Goal: Transaction & Acquisition: Download file/media

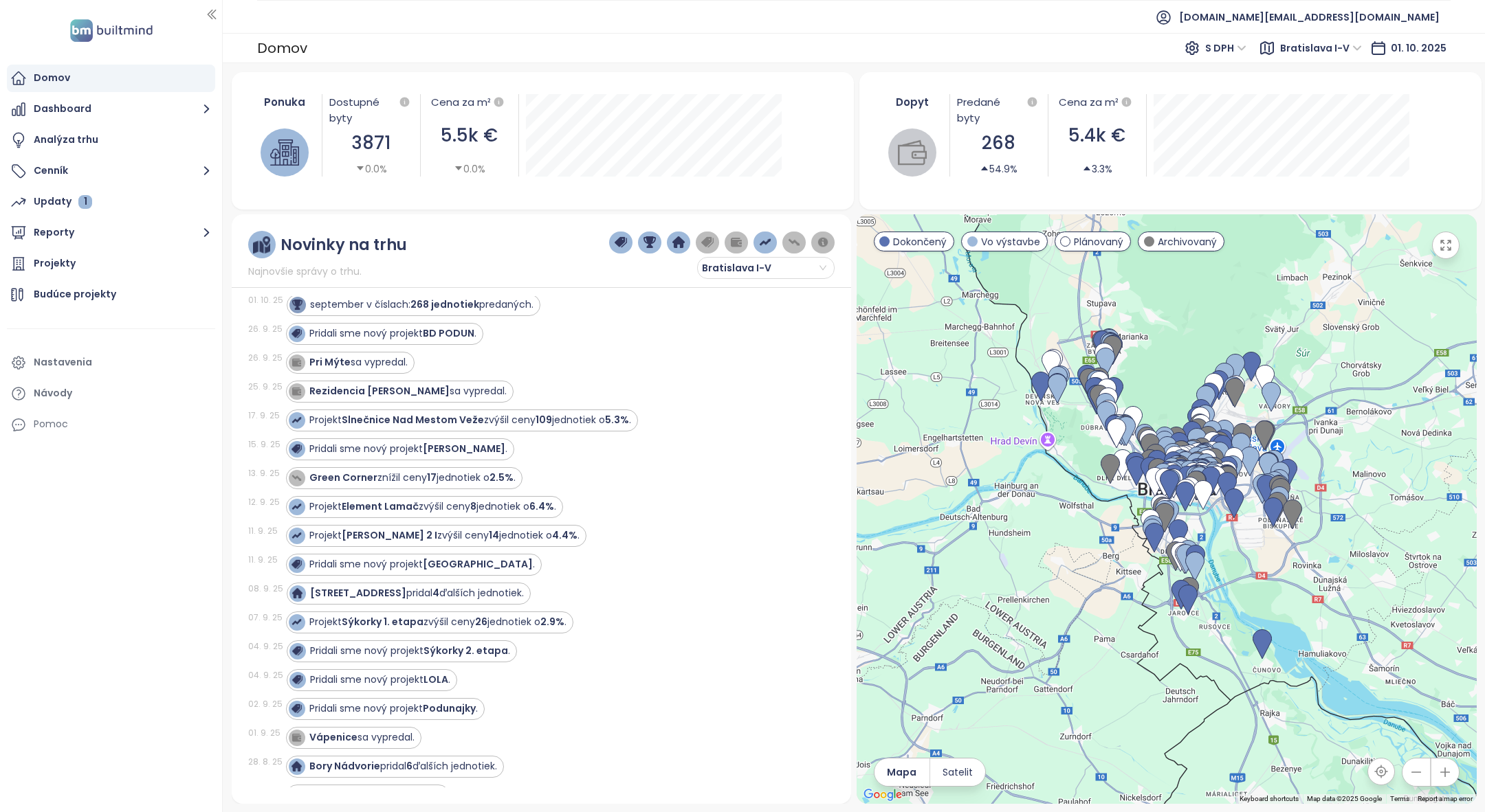
scroll to position [23, 0]
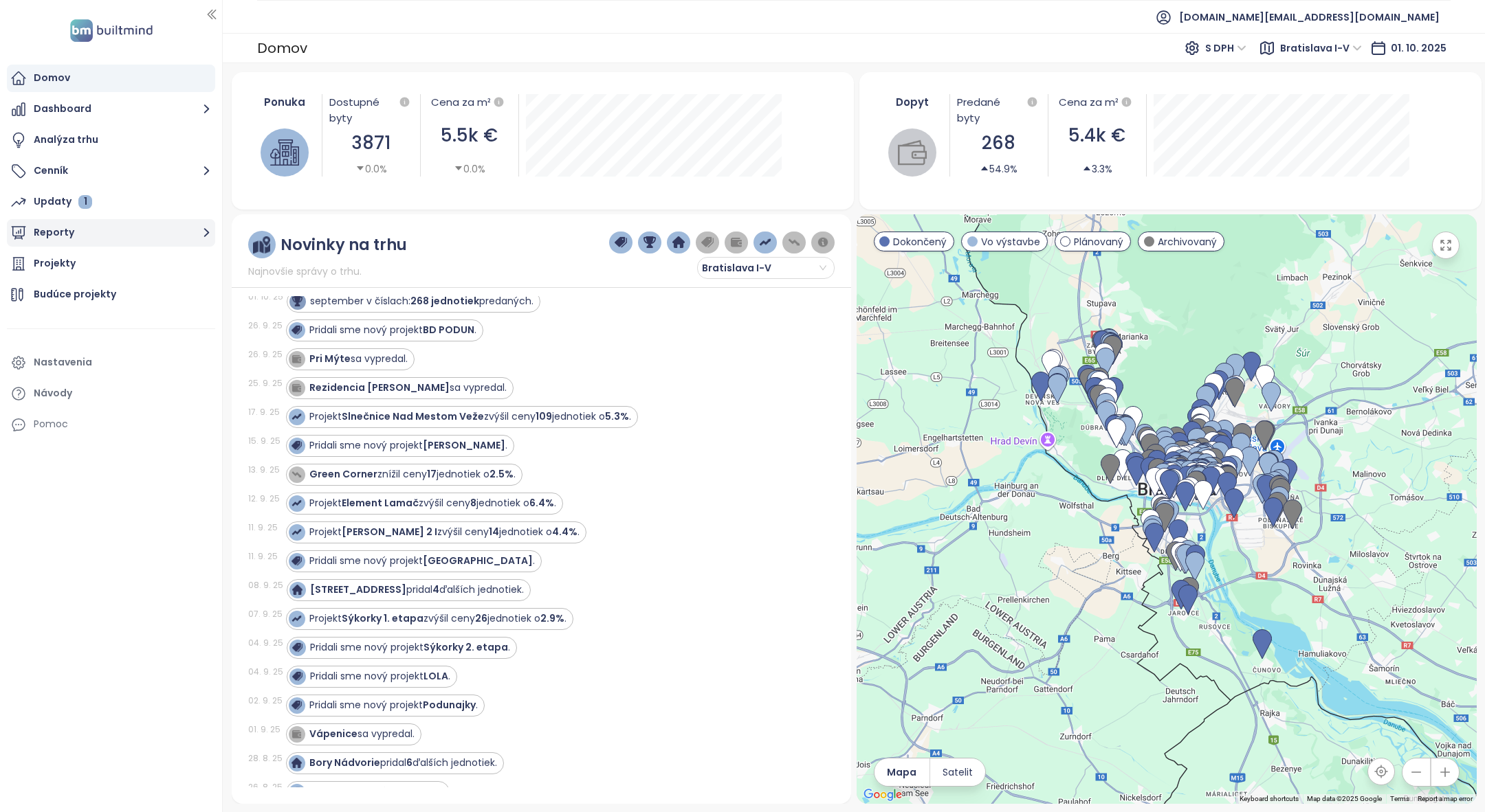
click at [129, 240] on button "Reporty" at bounding box center [111, 233] width 208 height 28
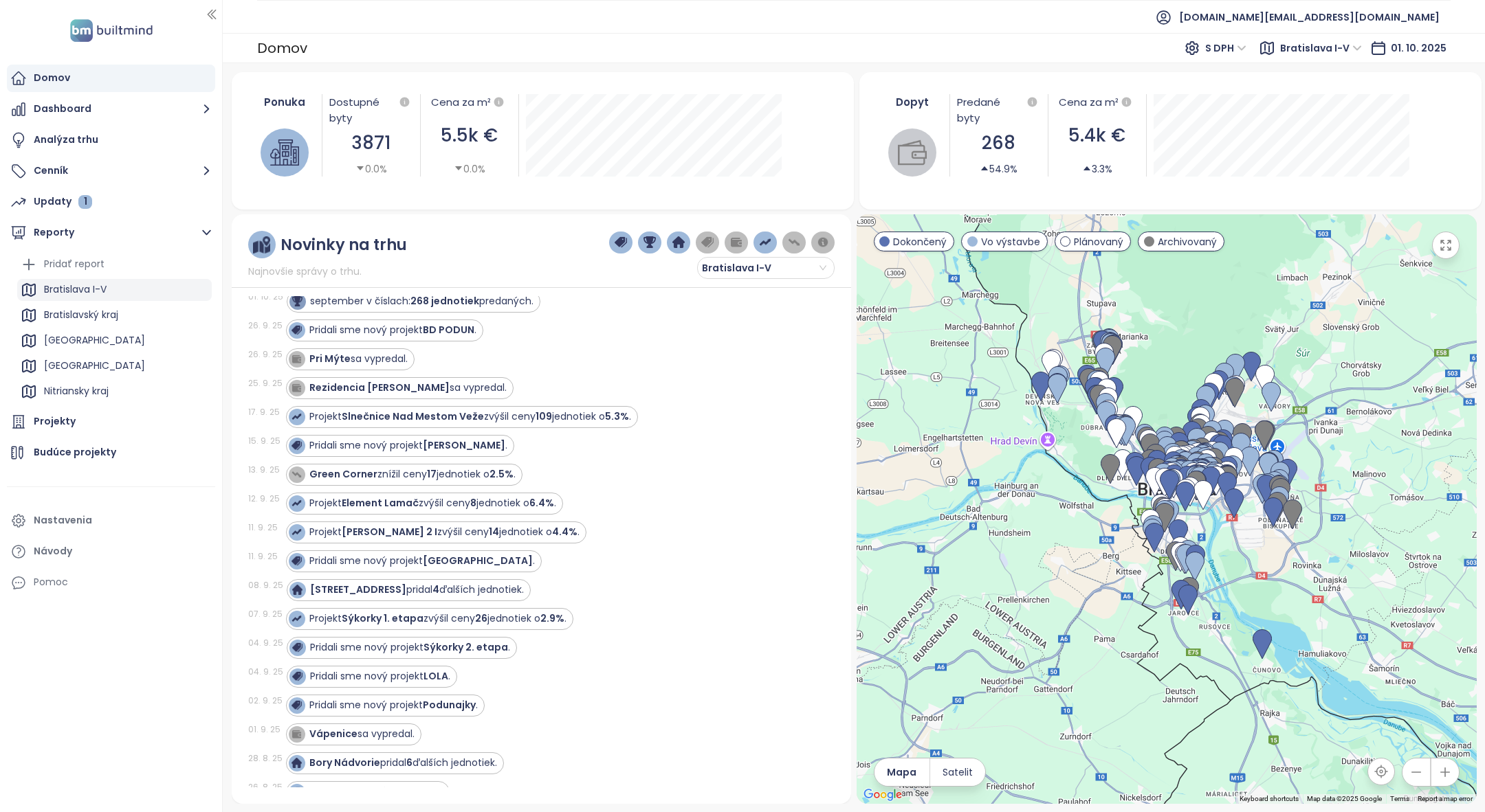
click at [112, 296] on div "Bratislava I-V" at bounding box center [114, 290] width 194 height 22
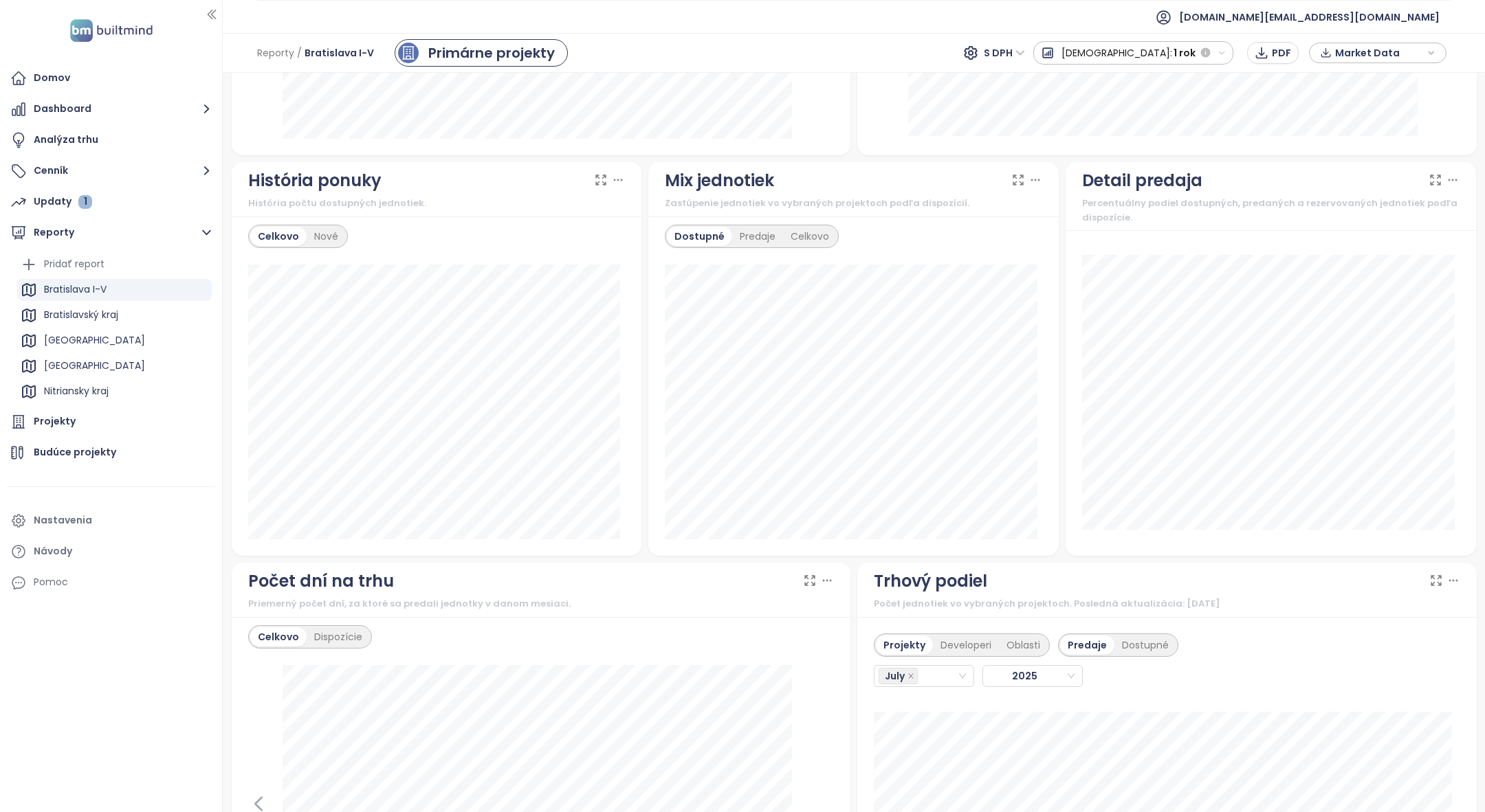
scroll to position [676, 0]
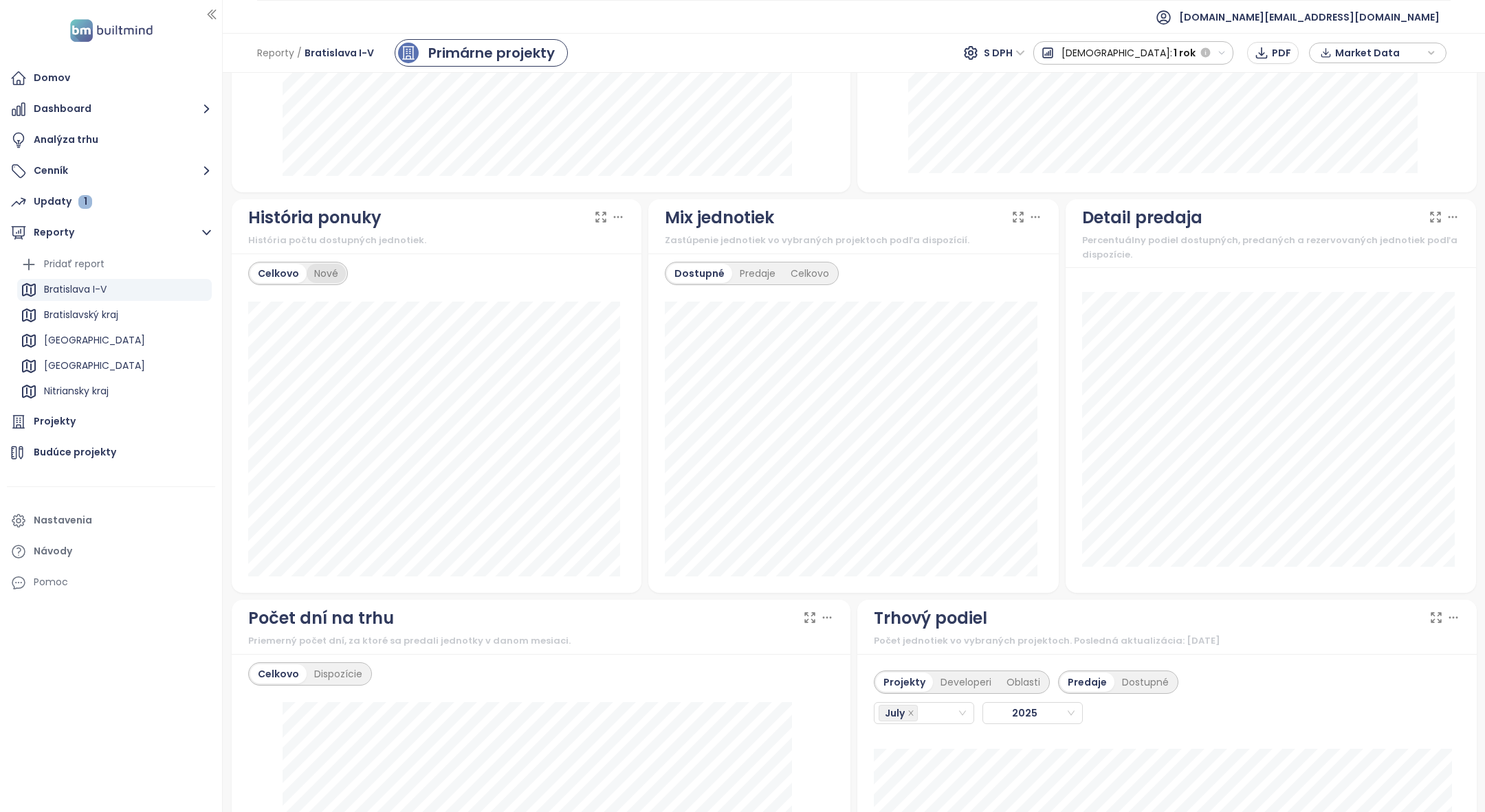
click at [324, 271] on div "Nové" at bounding box center [326, 273] width 39 height 19
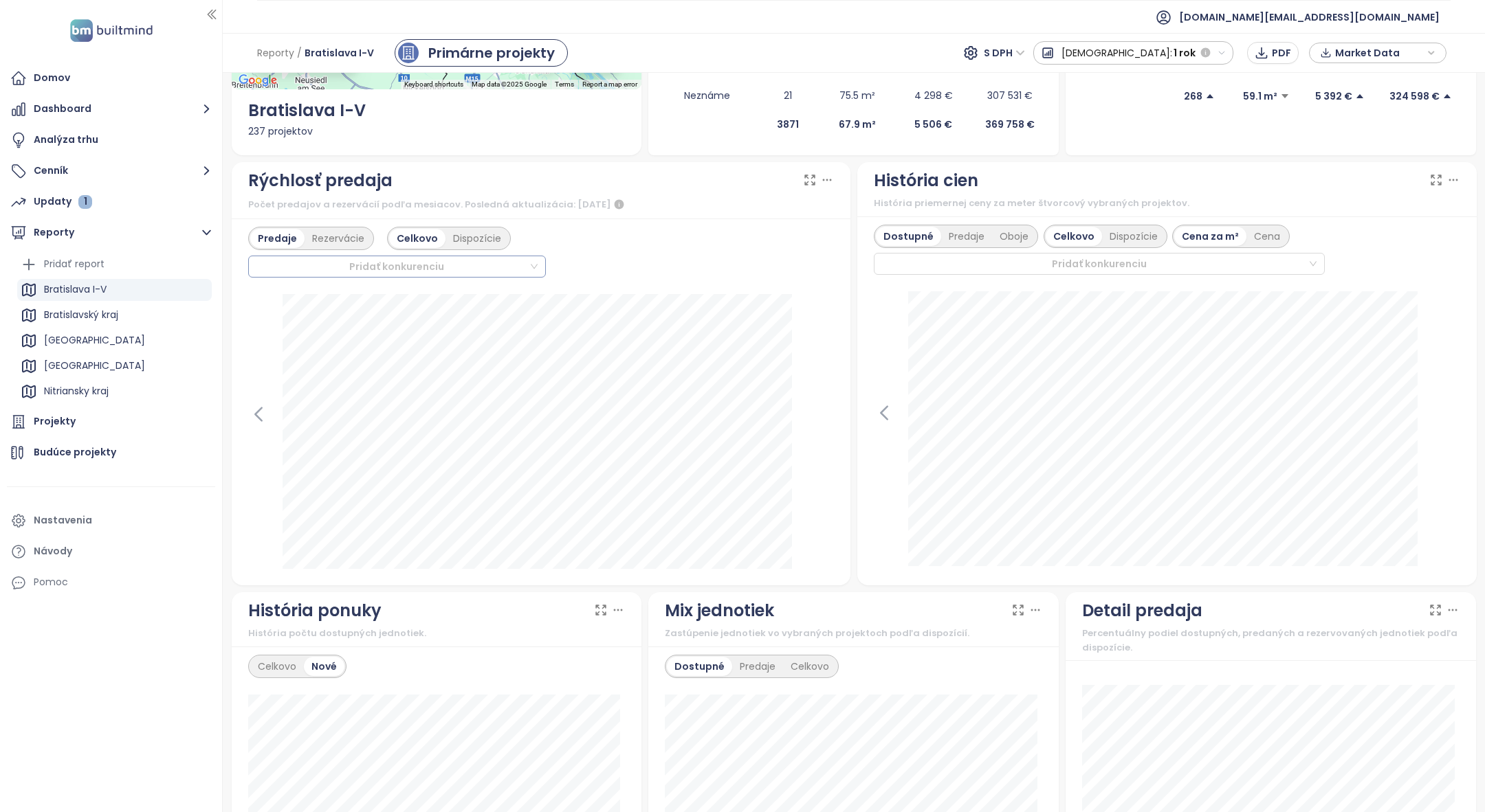
scroll to position [523, 0]
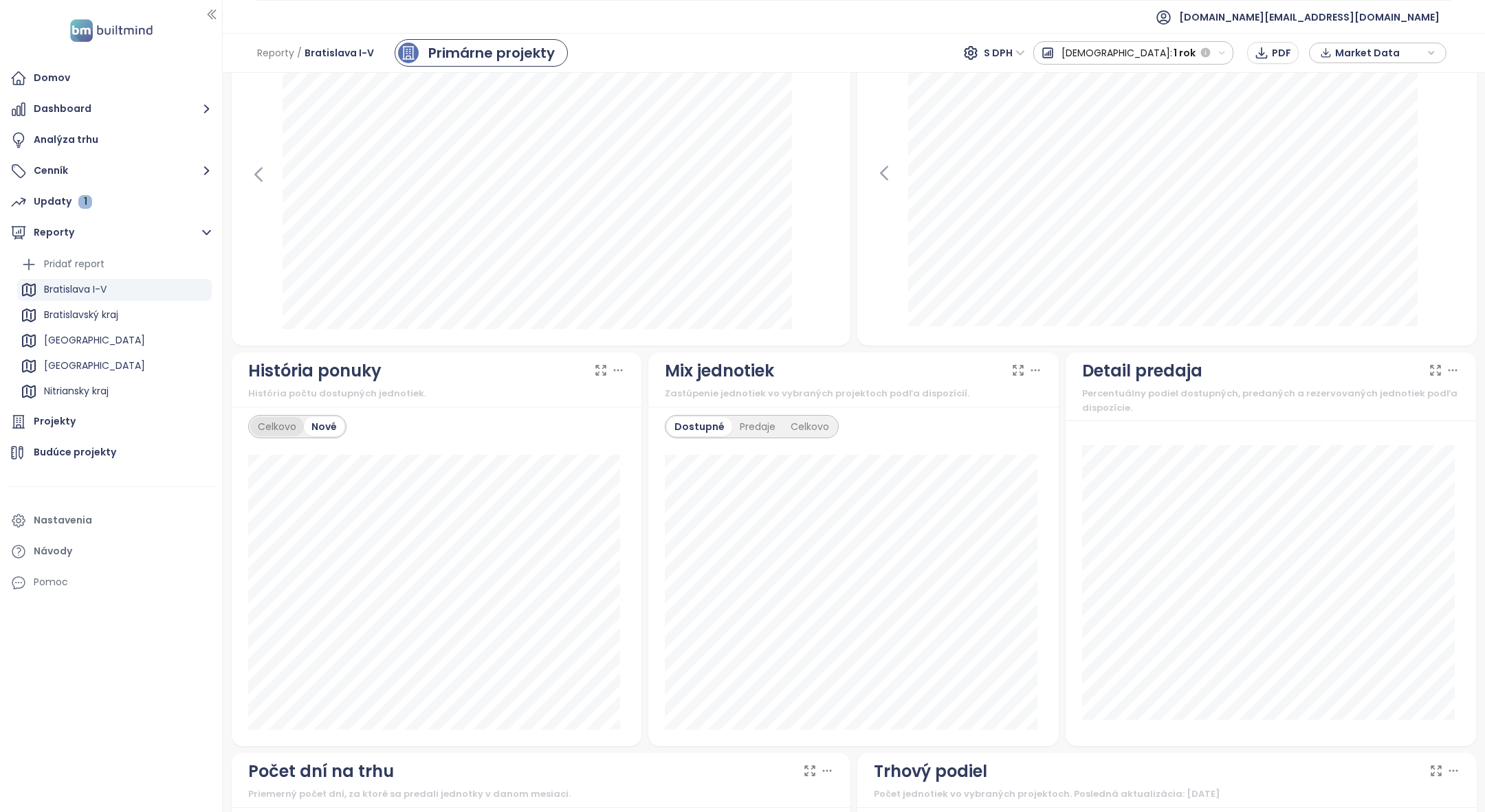
click at [283, 419] on div "Celkovo" at bounding box center [276, 427] width 54 height 19
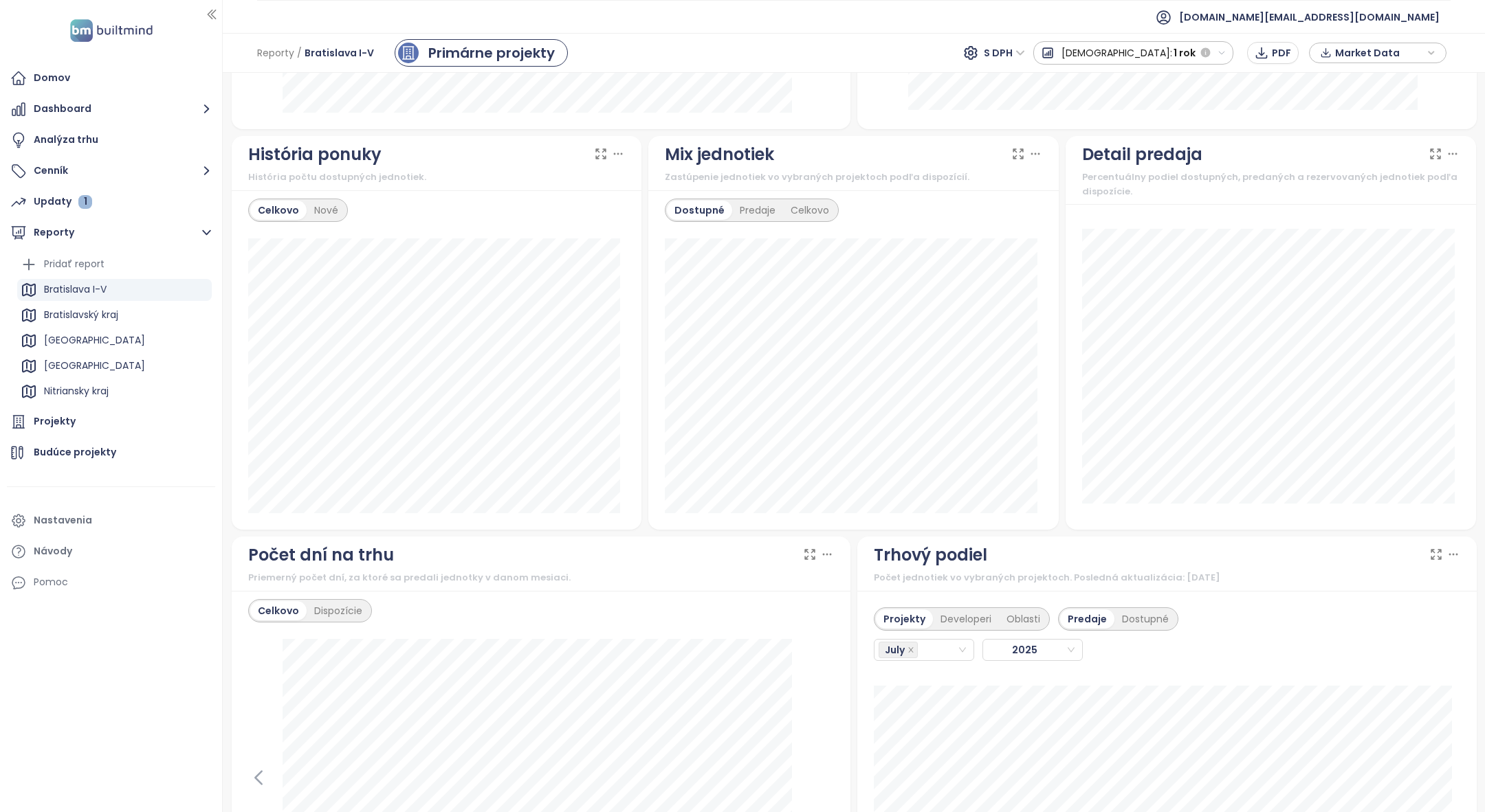
scroll to position [765, 0]
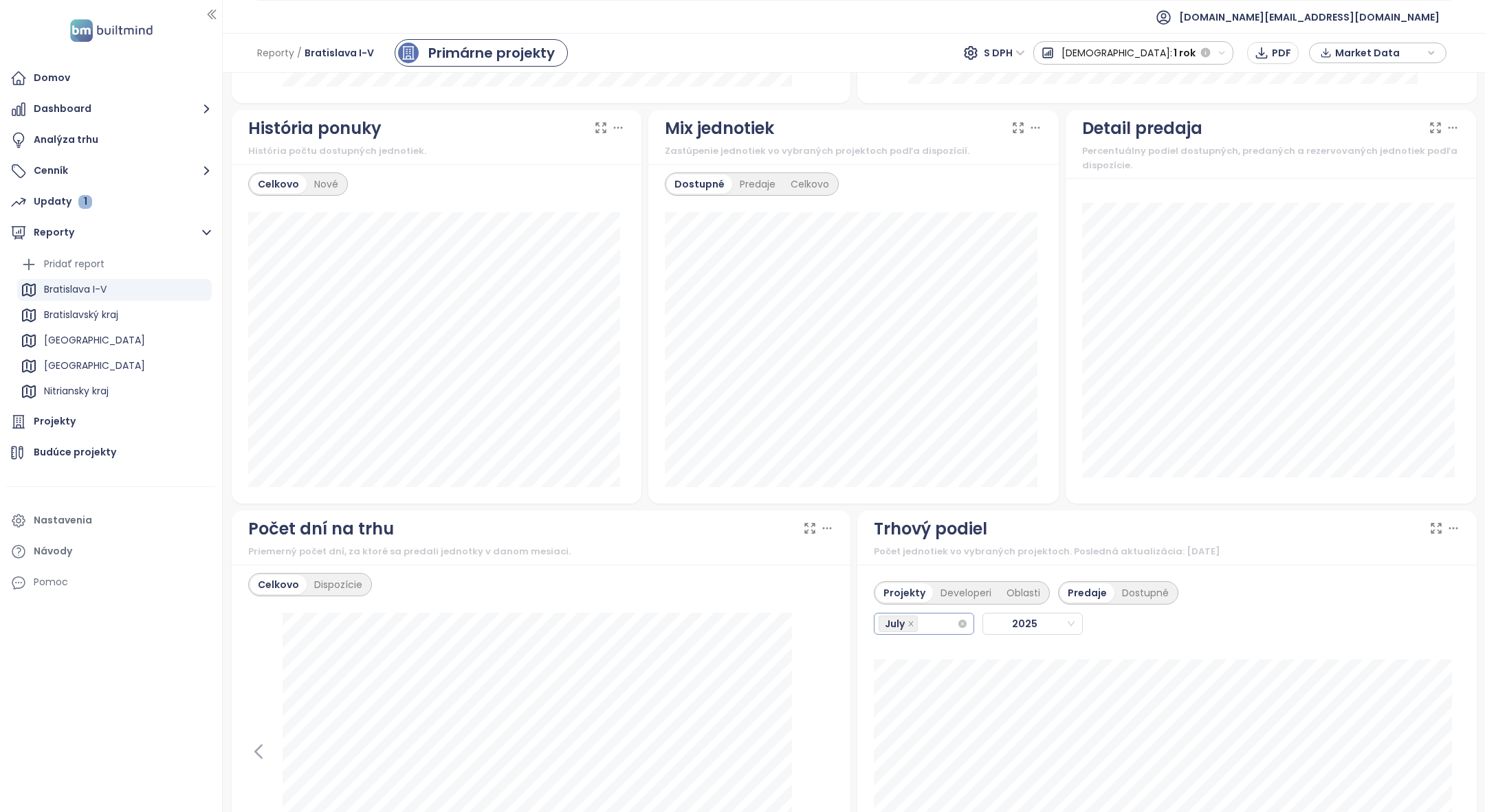
click at [932, 627] on div "July" at bounding box center [918, 624] width 79 height 19
click at [914, 591] on div "August" at bounding box center [916, 594] width 77 height 15
click at [914, 589] on div "September" at bounding box center [916, 594] width 77 height 15
click at [1097, 527] on div "Trhový podiel" at bounding box center [1167, 530] width 586 height 26
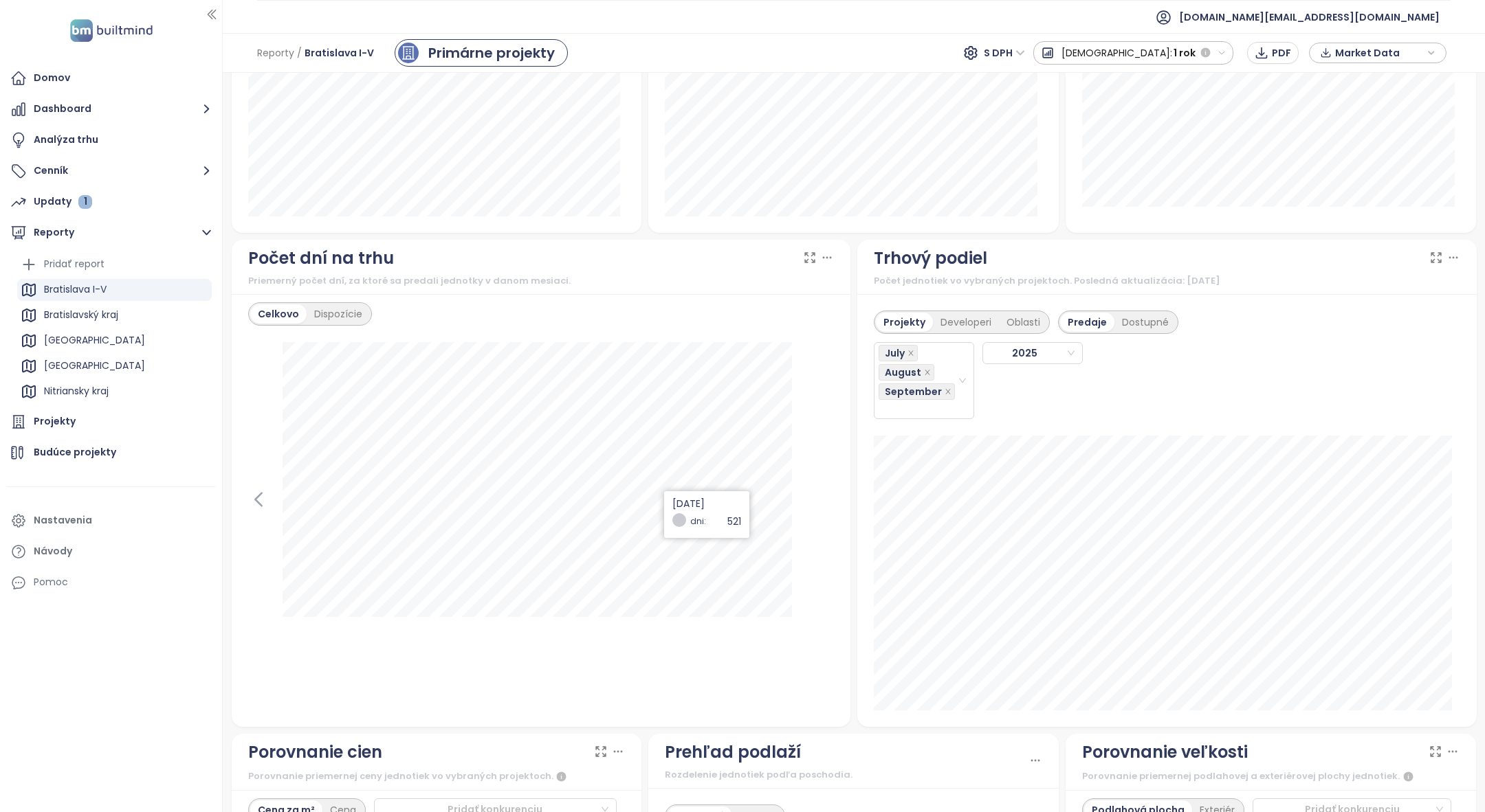
scroll to position [1435, 0]
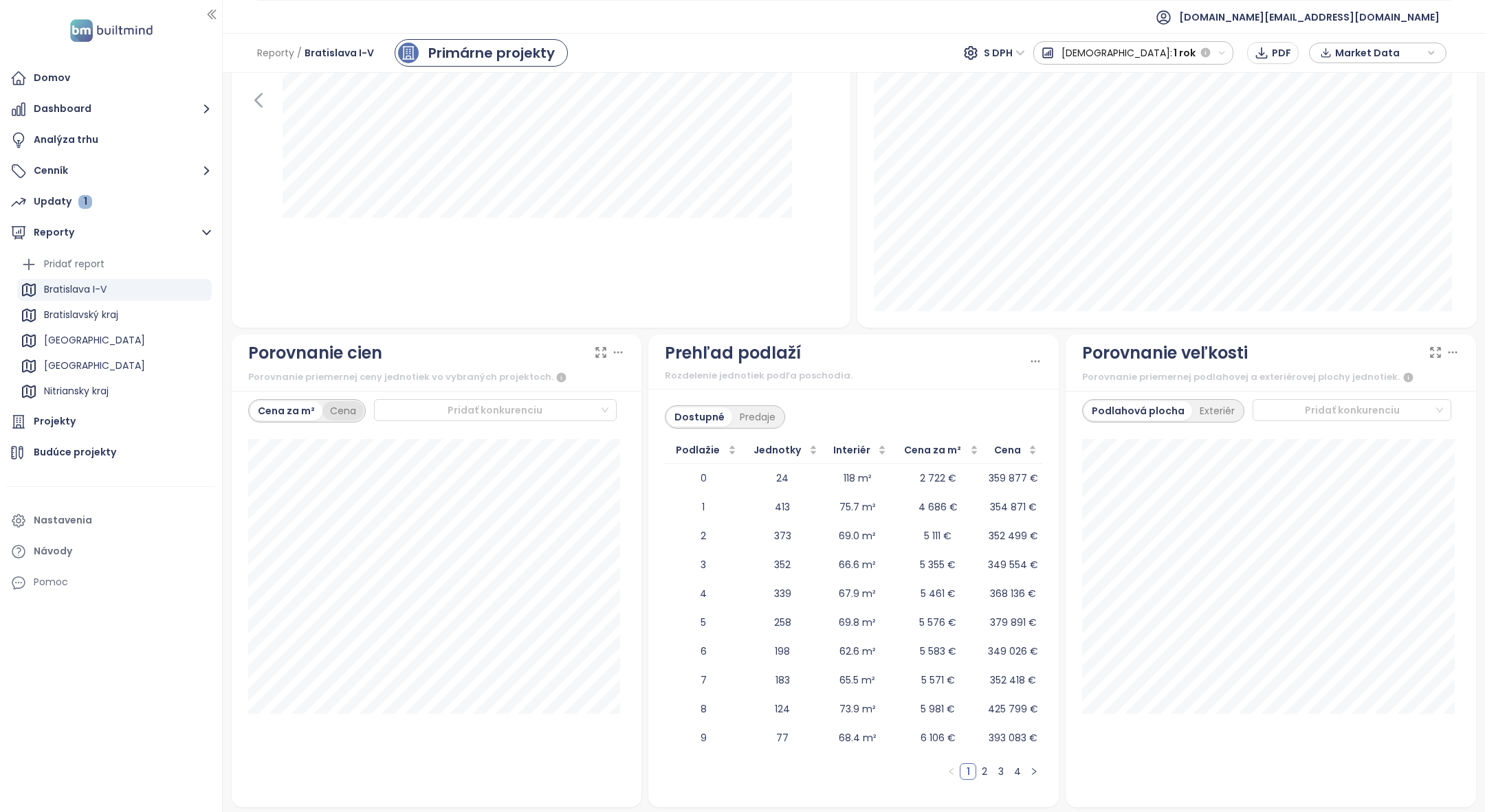
click at [353, 411] on div "Cena" at bounding box center [343, 411] width 41 height 19
click at [116, 134] on div "Analýza trhu" at bounding box center [111, 141] width 208 height 28
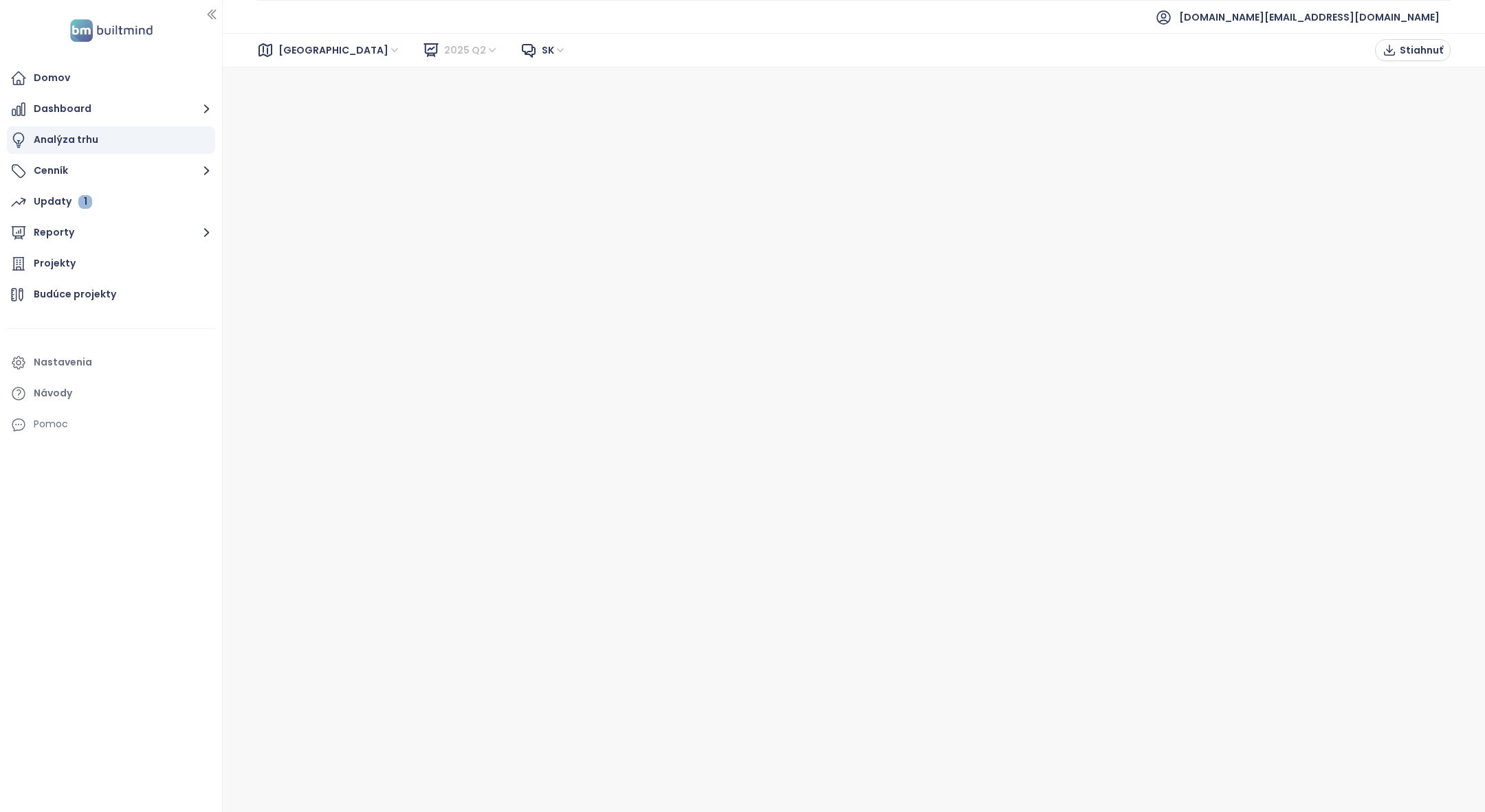
click at [439, 39] on div "2025 Q2" at bounding box center [473, 50] width 68 height 22
click at [442, 104] on div "2025 Q2 Liquidity Report" at bounding box center [448, 99] width 118 height 15
click at [493, 47] on span "2025 Q2 Liquidity Report" at bounding box center [512, 50] width 137 height 21
click at [453, 82] on div "2025 Q2" at bounding box center [452, 78] width 125 height 15
click at [1413, 38] on div "[GEOGRAPHIC_DATA] 2025 Q2 sk Stiahnuť" at bounding box center [854, 49] width 1262 height 34
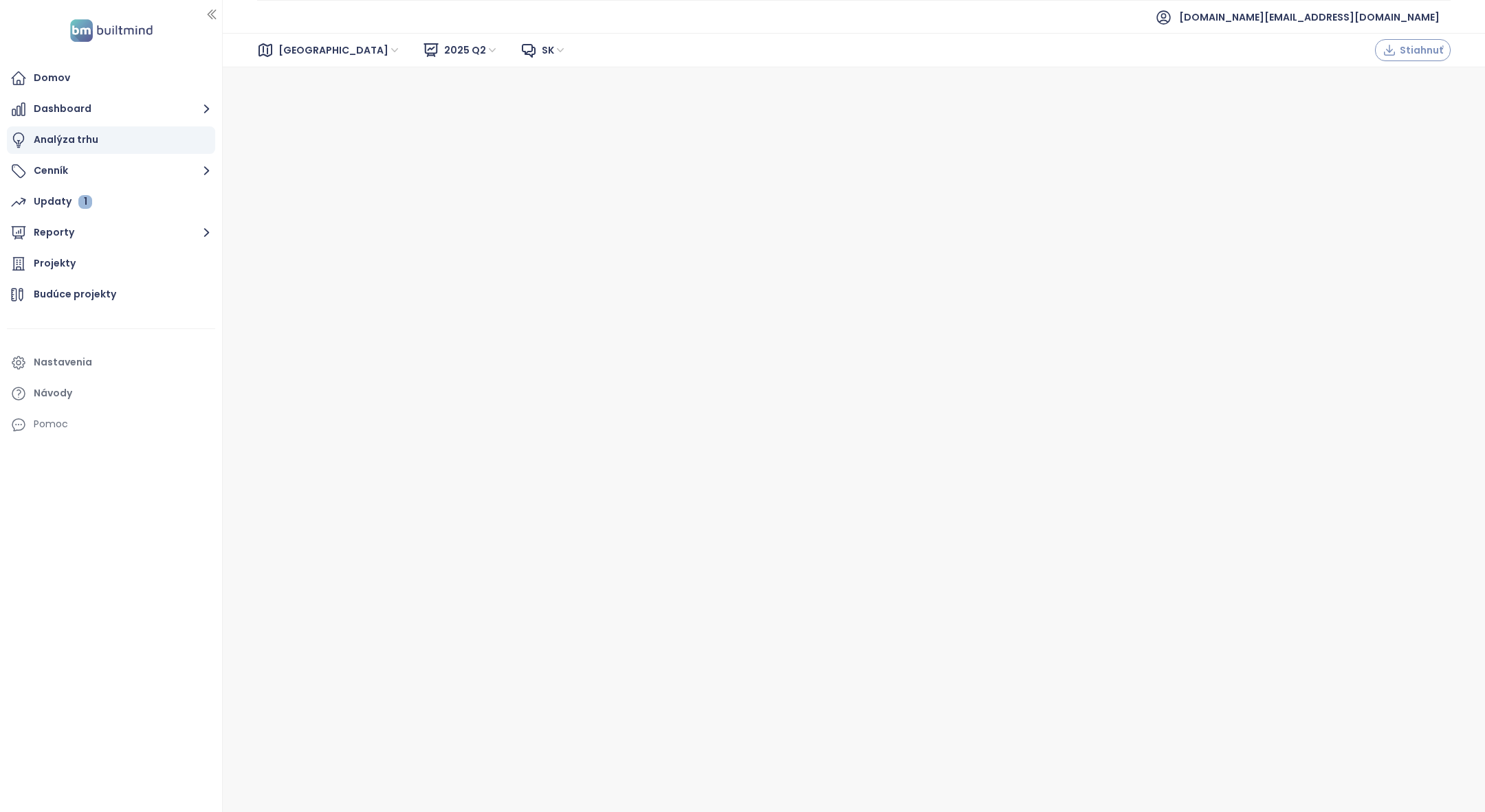
click at [1403, 49] on span "Stiahnuť" at bounding box center [1422, 50] width 43 height 15
click at [444, 50] on span "2025 Q2" at bounding box center [471, 50] width 54 height 21
click at [436, 99] on div "2025 Q2 Liquidity Report" at bounding box center [448, 99] width 118 height 15
click at [1429, 52] on span "Stiahnuť" at bounding box center [1422, 50] width 43 height 15
